Goal: Task Accomplishment & Management: Complete application form

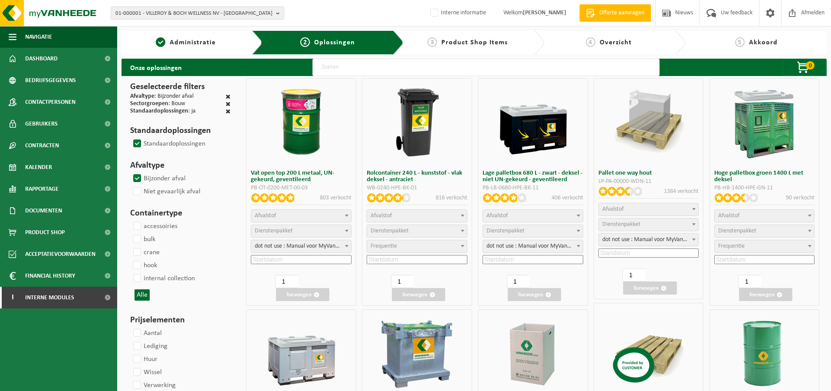
select select
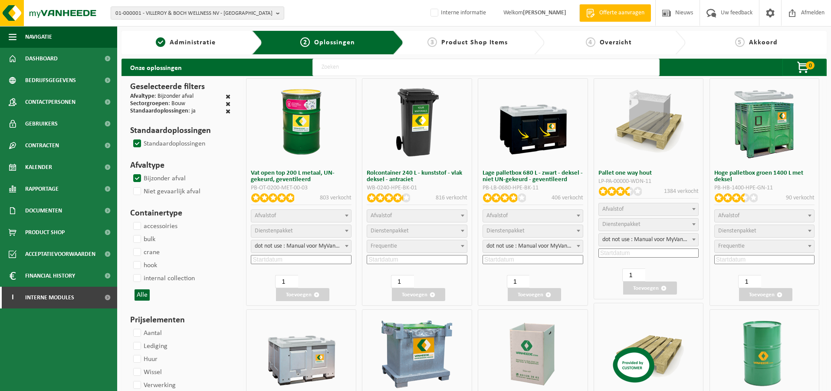
select select
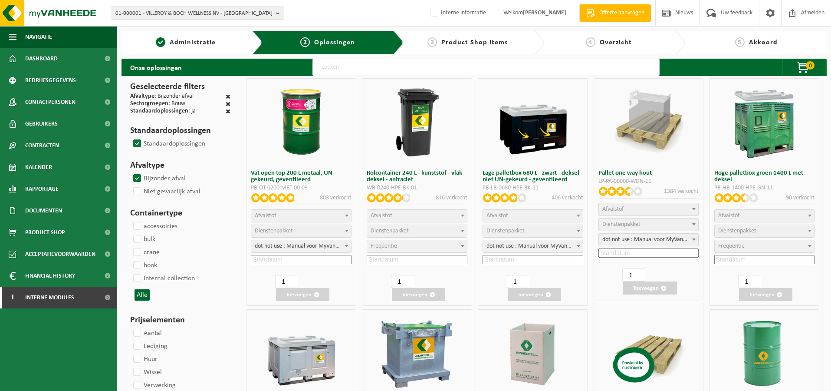
select select
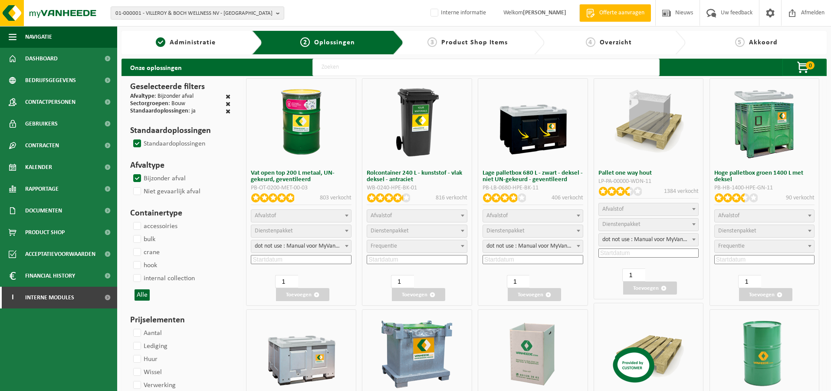
select select
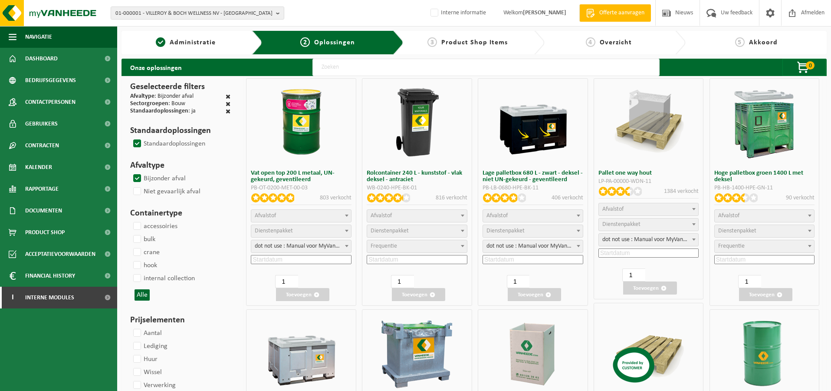
select select
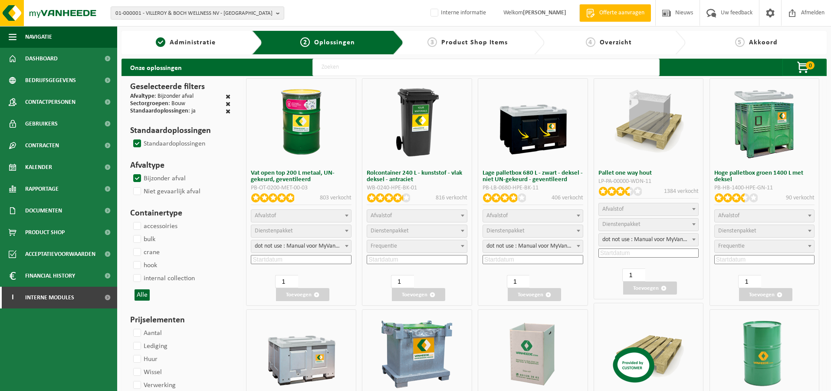
select select
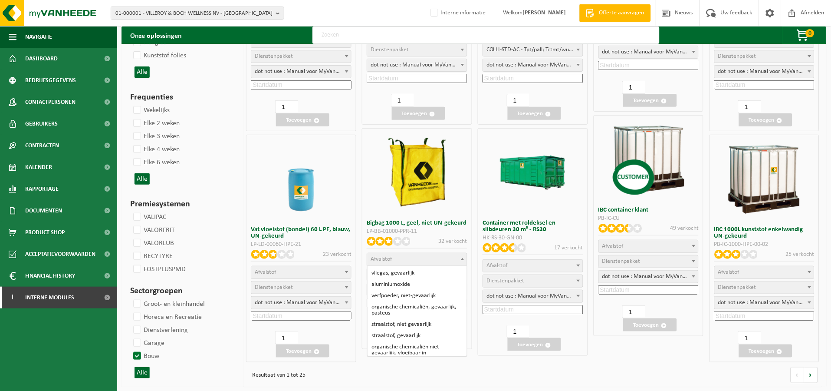
scroll to position [72, 0]
